Goal: Complete application form

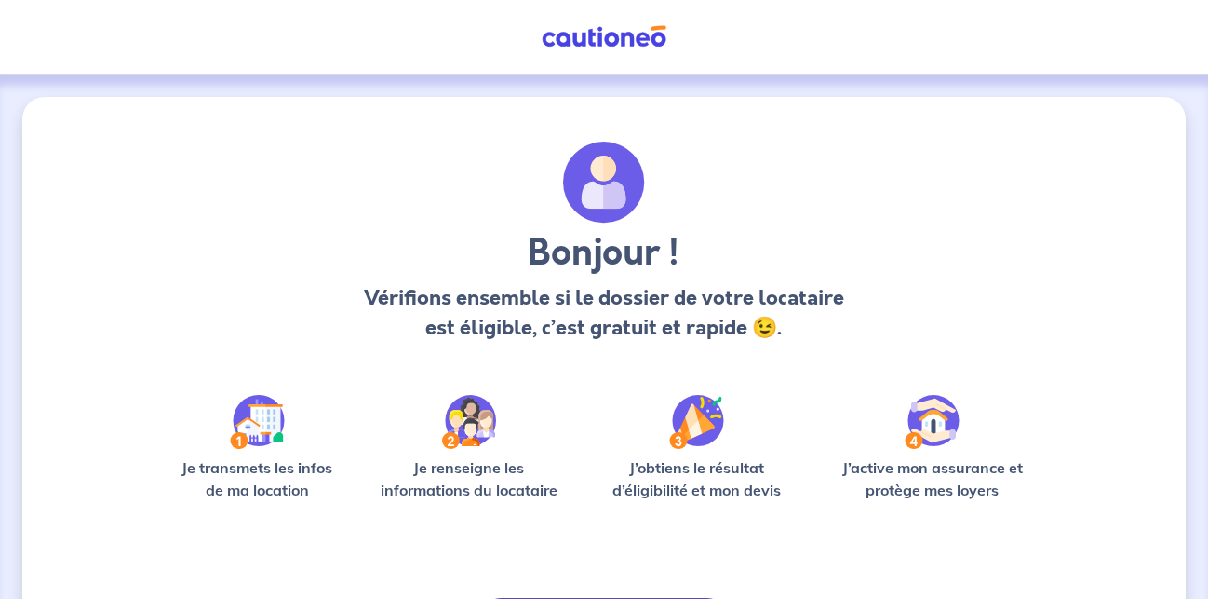
scroll to position [150, 0]
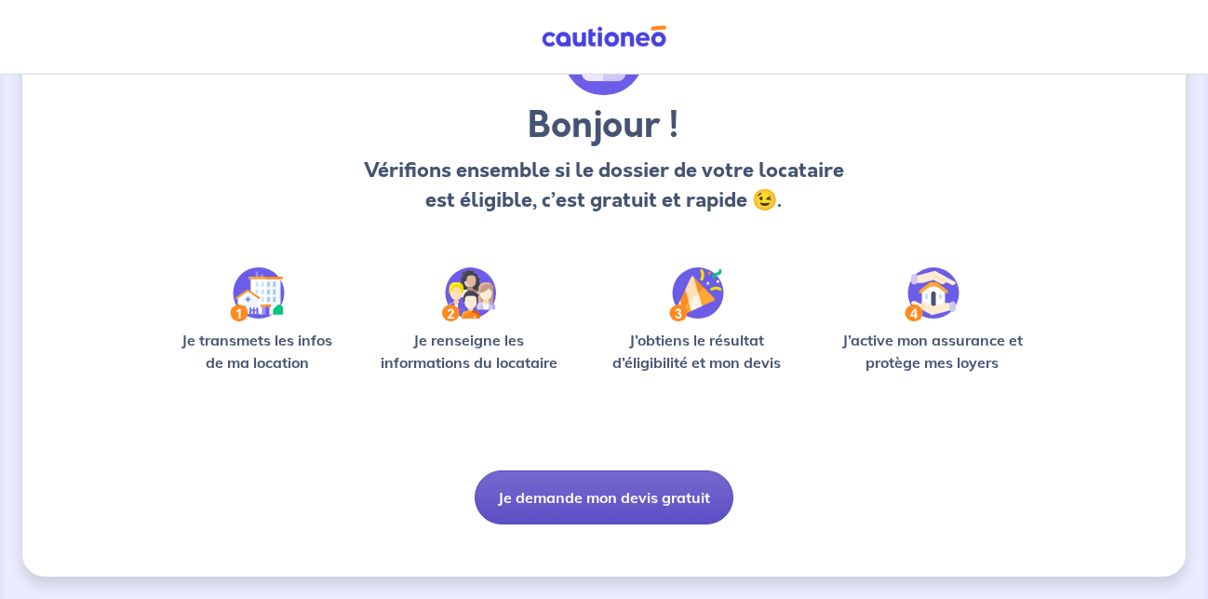
click at [572, 490] on button "Je demande mon devis gratuit" at bounding box center [604, 497] width 259 height 54
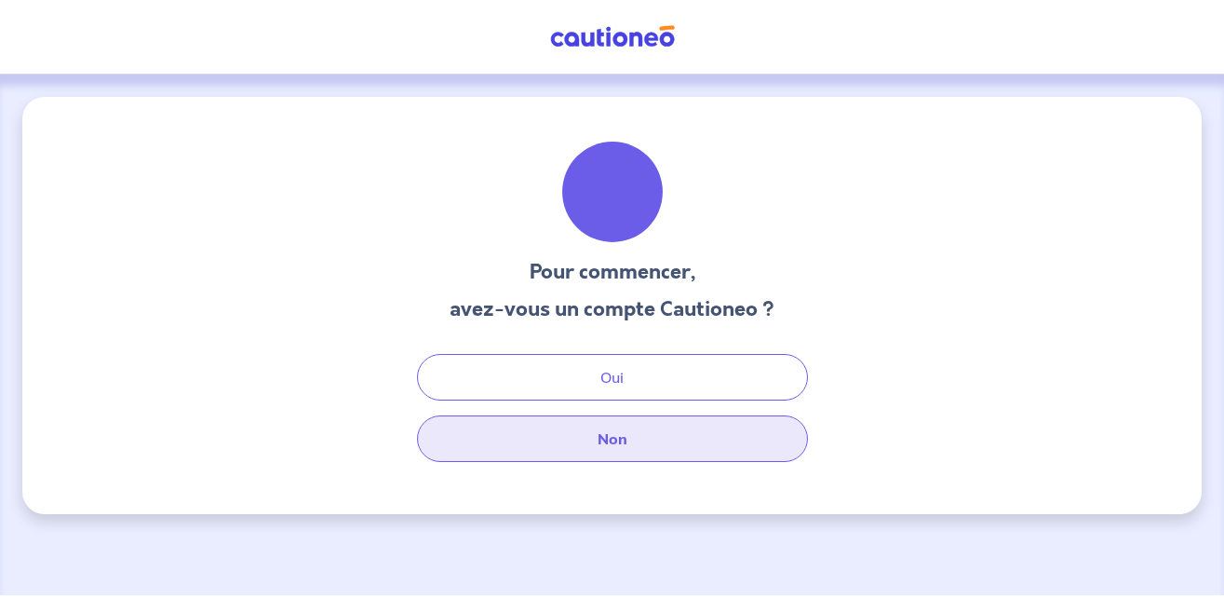
click at [621, 424] on button "Non" at bounding box center [612, 438] width 391 height 47
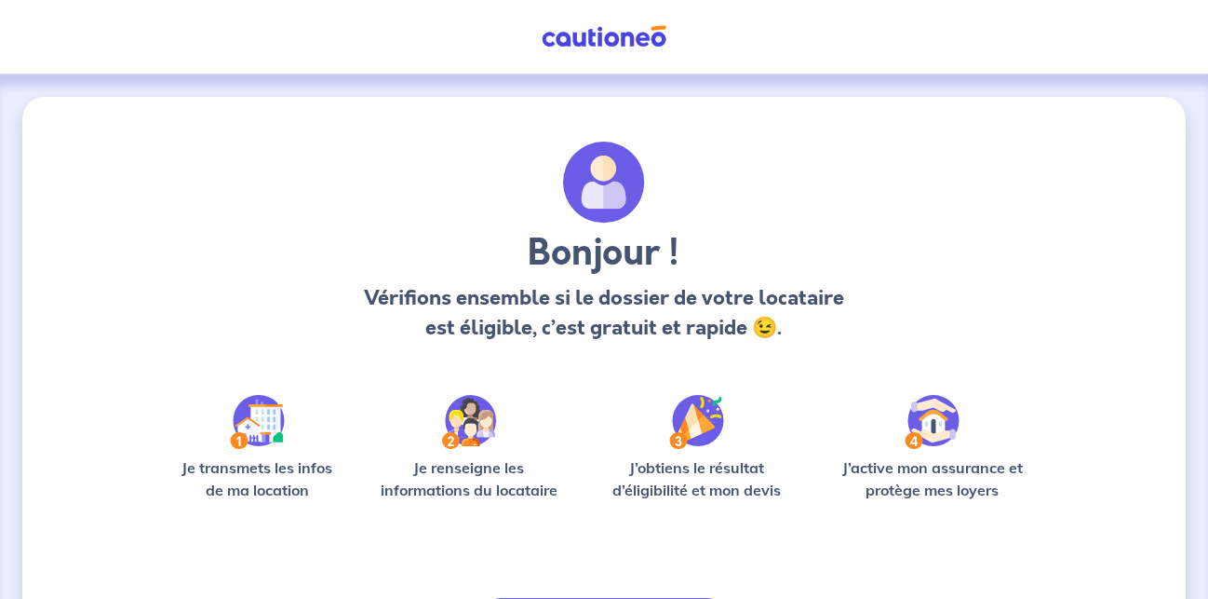
click at [619, 35] on img at bounding box center [604, 36] width 140 height 23
click at [581, 30] on img at bounding box center [604, 36] width 140 height 23
